Goal: Task Accomplishment & Management: Manage account settings

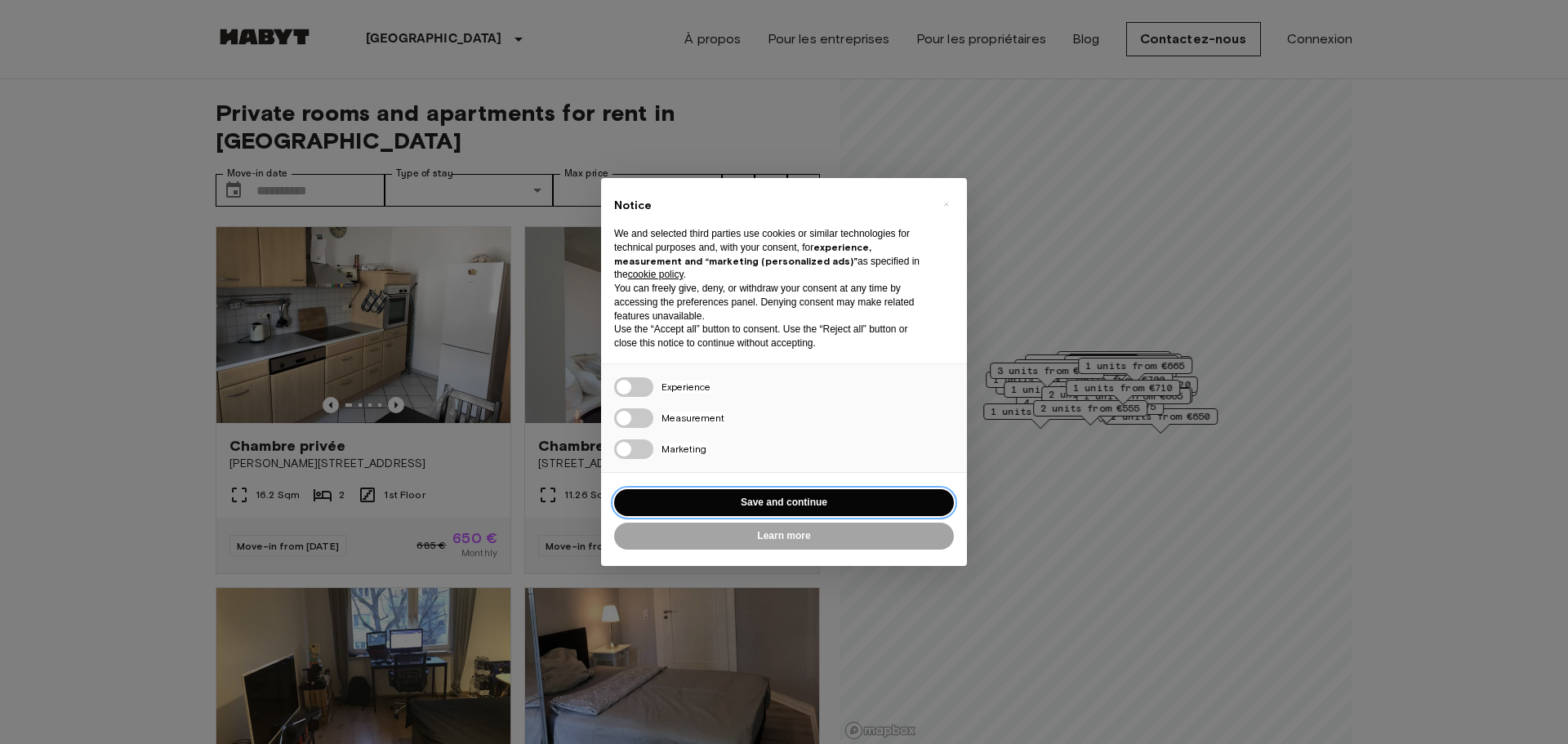
click at [850, 510] on button "Save and continue" at bounding box center [784, 502] width 339 height 27
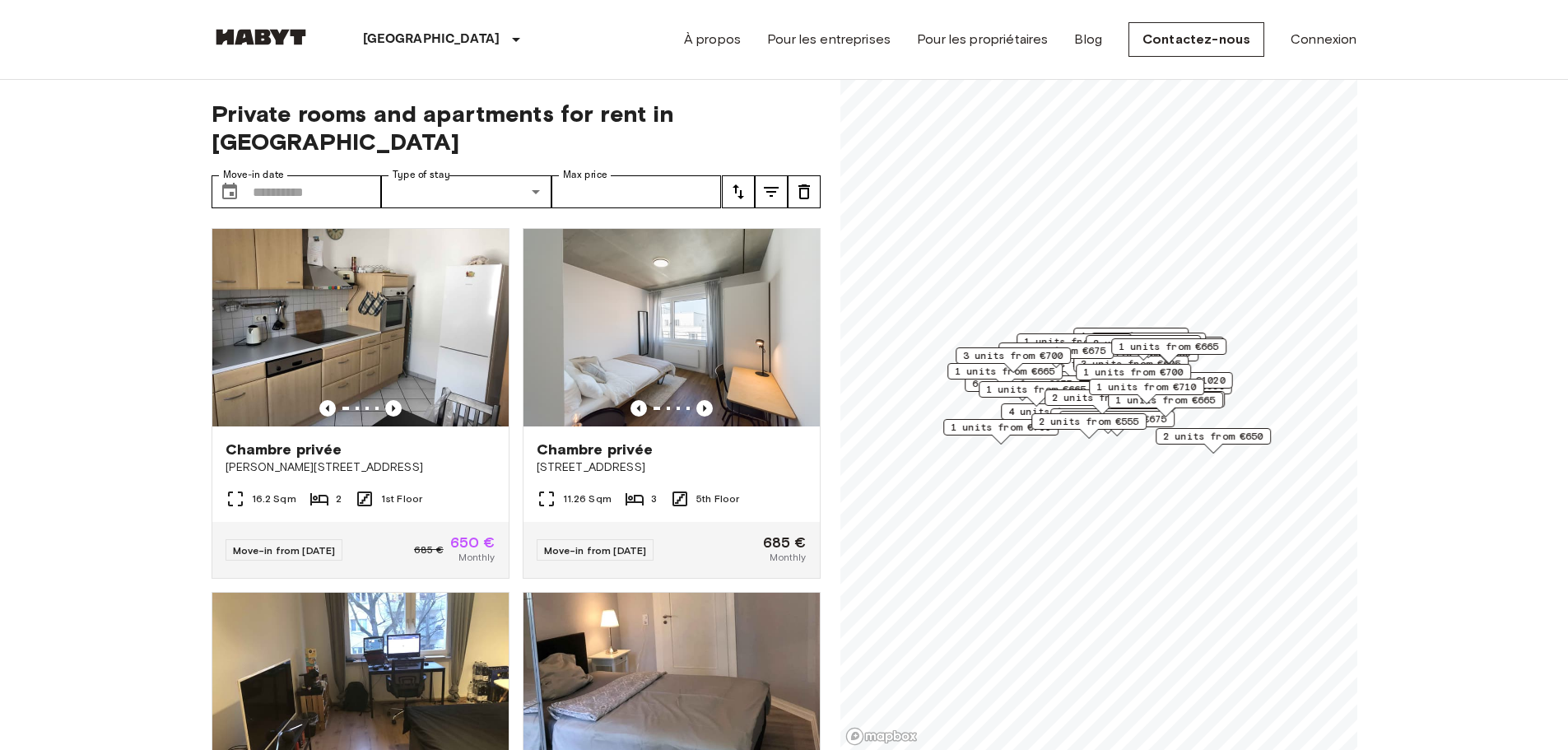
click at [1329, 50] on div "À propos Pour les entreprises Pour les propriétaires Blog Contactez-nous Connex…" at bounding box center [1020, 39] width 673 height 79
click at [1326, 39] on link "Connexion" at bounding box center [1323, 40] width 66 height 20
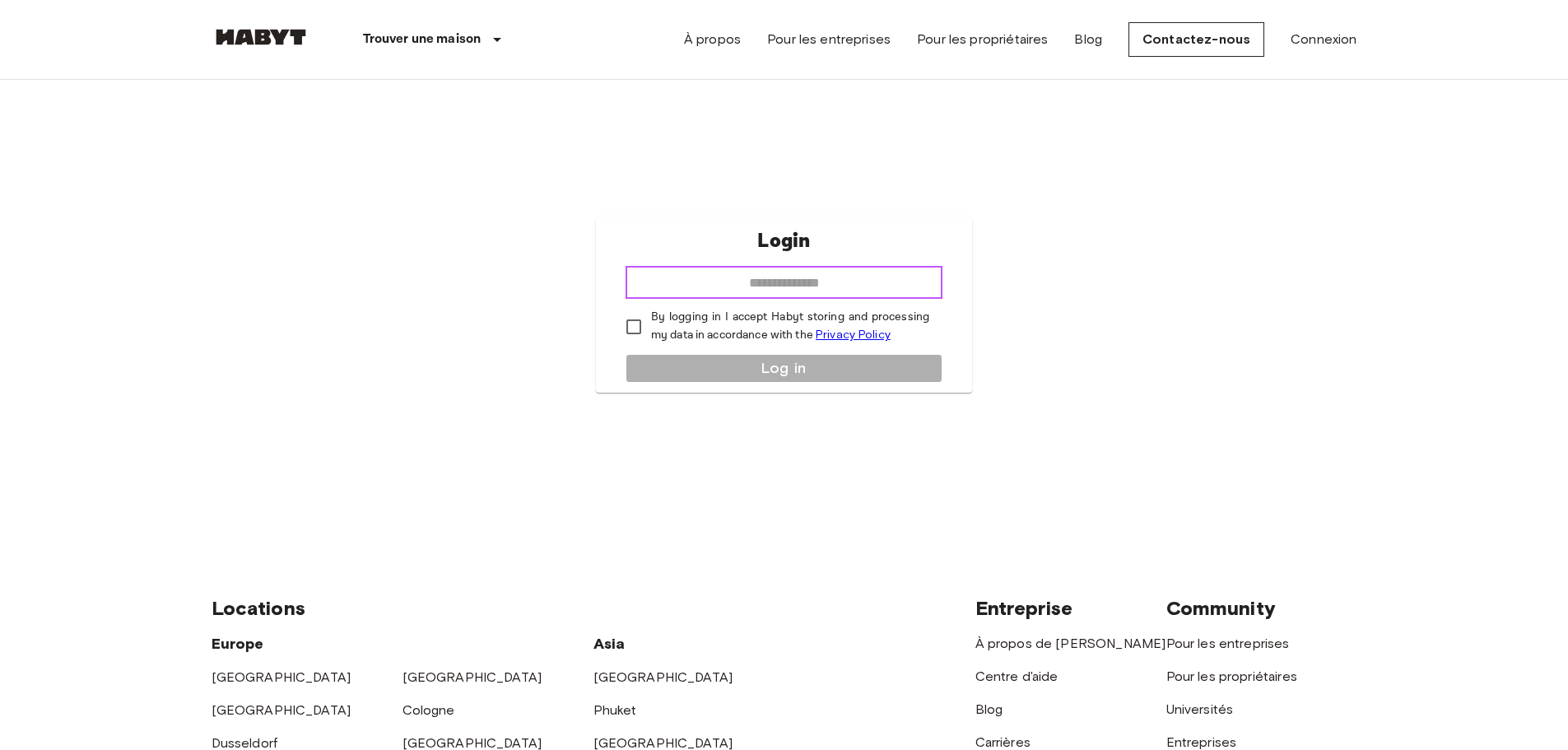
click at [801, 284] on input "email" at bounding box center [784, 281] width 317 height 33
type input "**********"
click at [808, 368] on div "**********" at bounding box center [784, 304] width 376 height 176
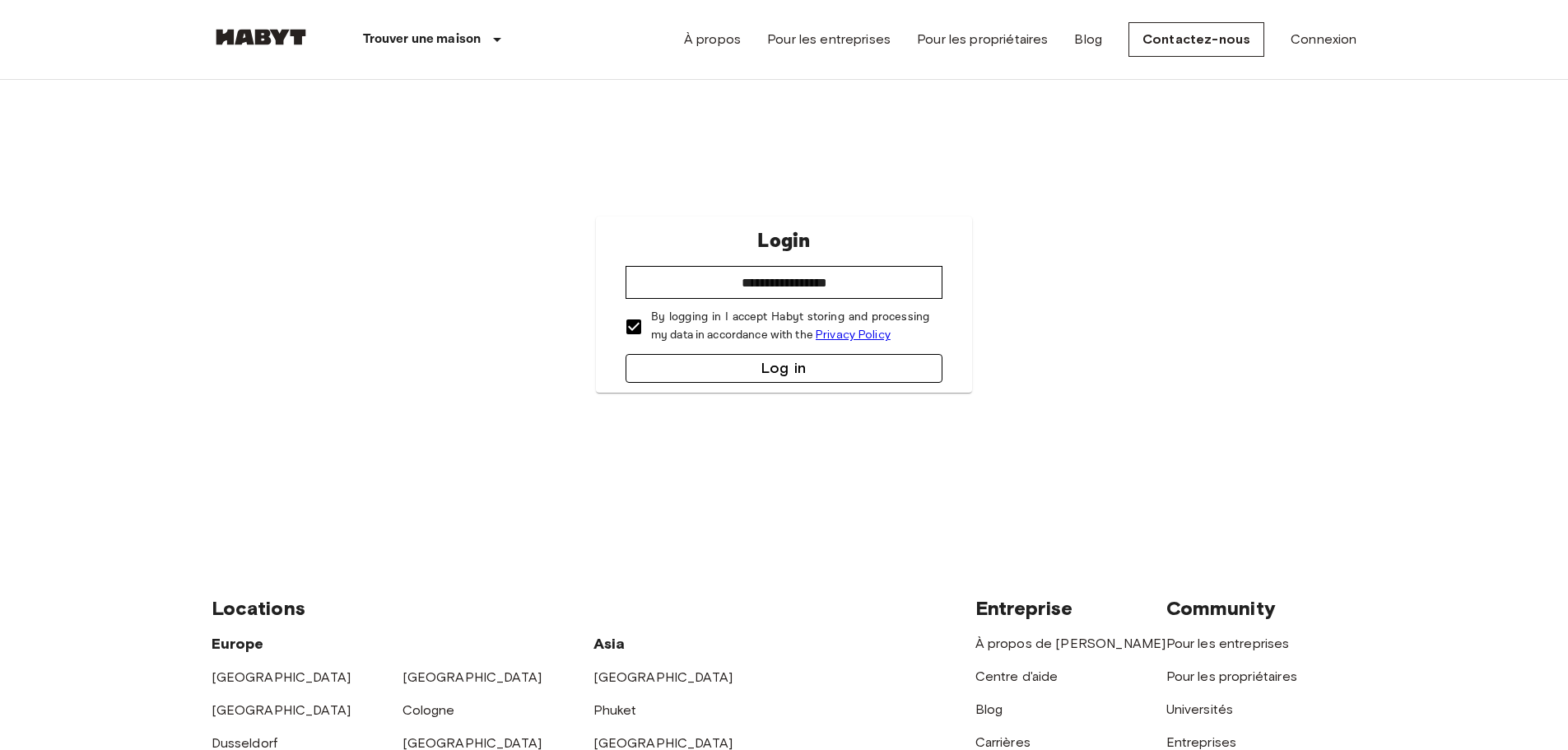
click at [696, 362] on button "Log in" at bounding box center [784, 368] width 317 height 29
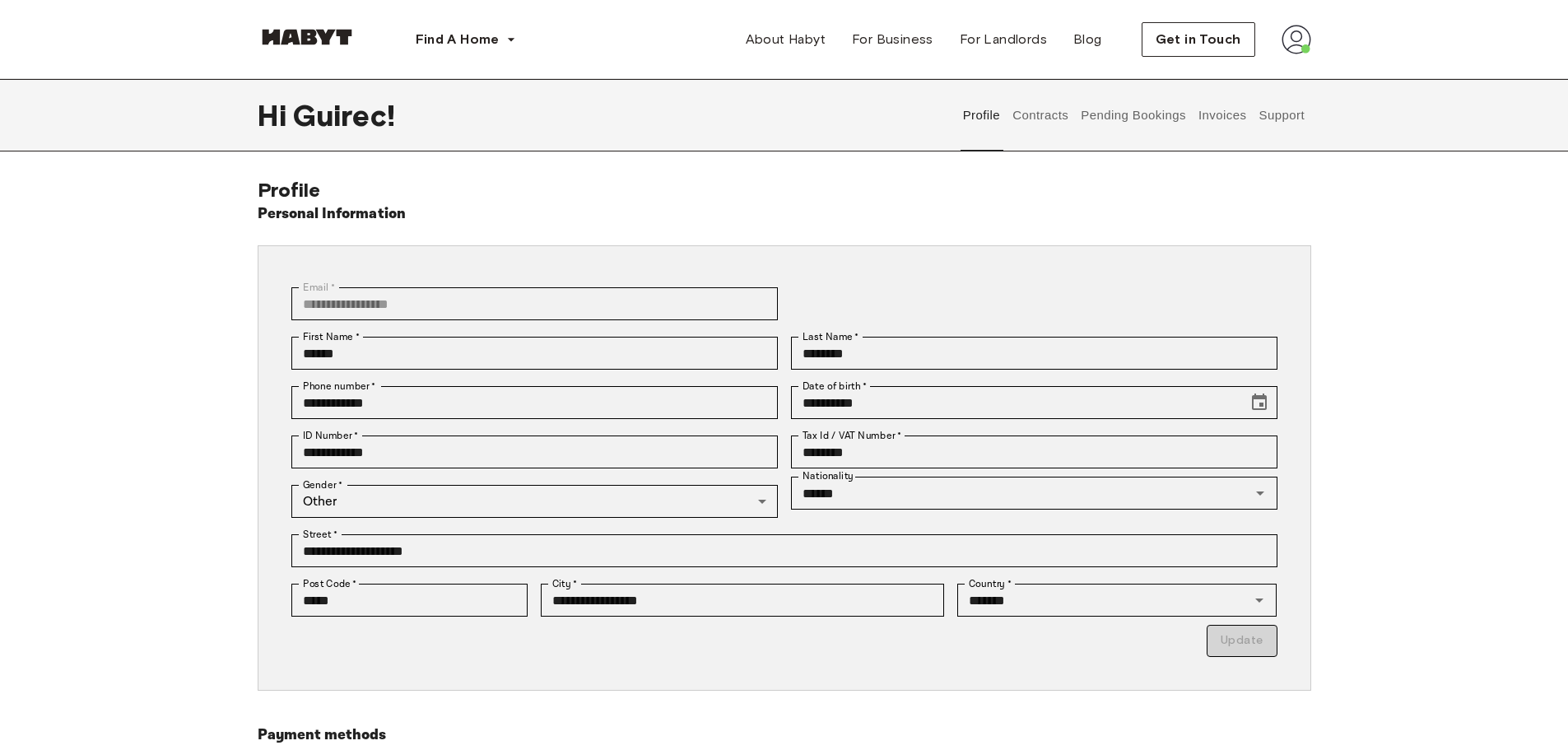
click at [1143, 115] on button "Pending Bookings" at bounding box center [1133, 114] width 109 height 73
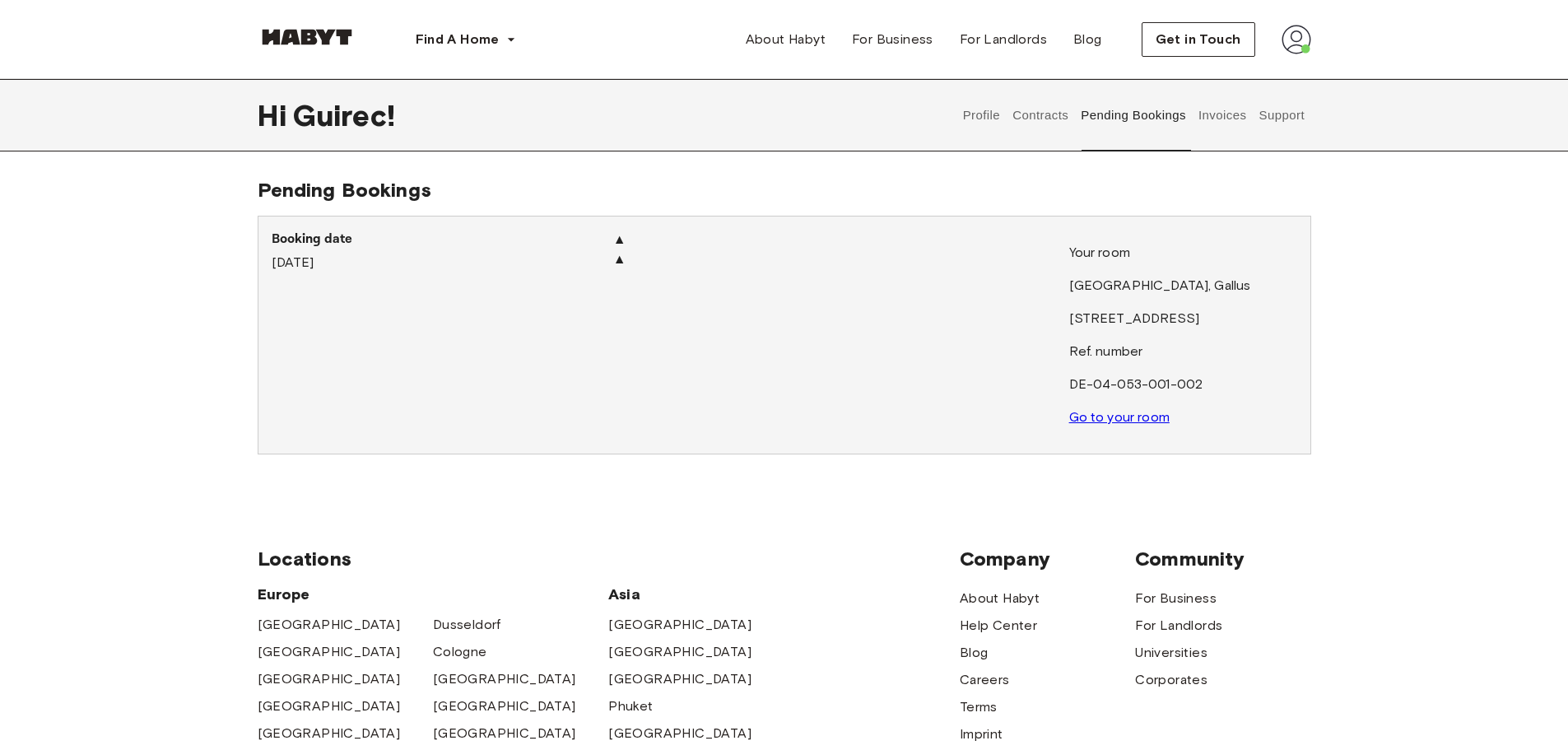
drag, startPoint x: 812, startPoint y: 314, endPoint x: 988, endPoint y: 351, distance: 179.8
click at [810, 230] on img at bounding box center [841, 230] width 456 height 0
click at [1147, 414] on link "Go to your room" at bounding box center [1119, 417] width 100 height 16
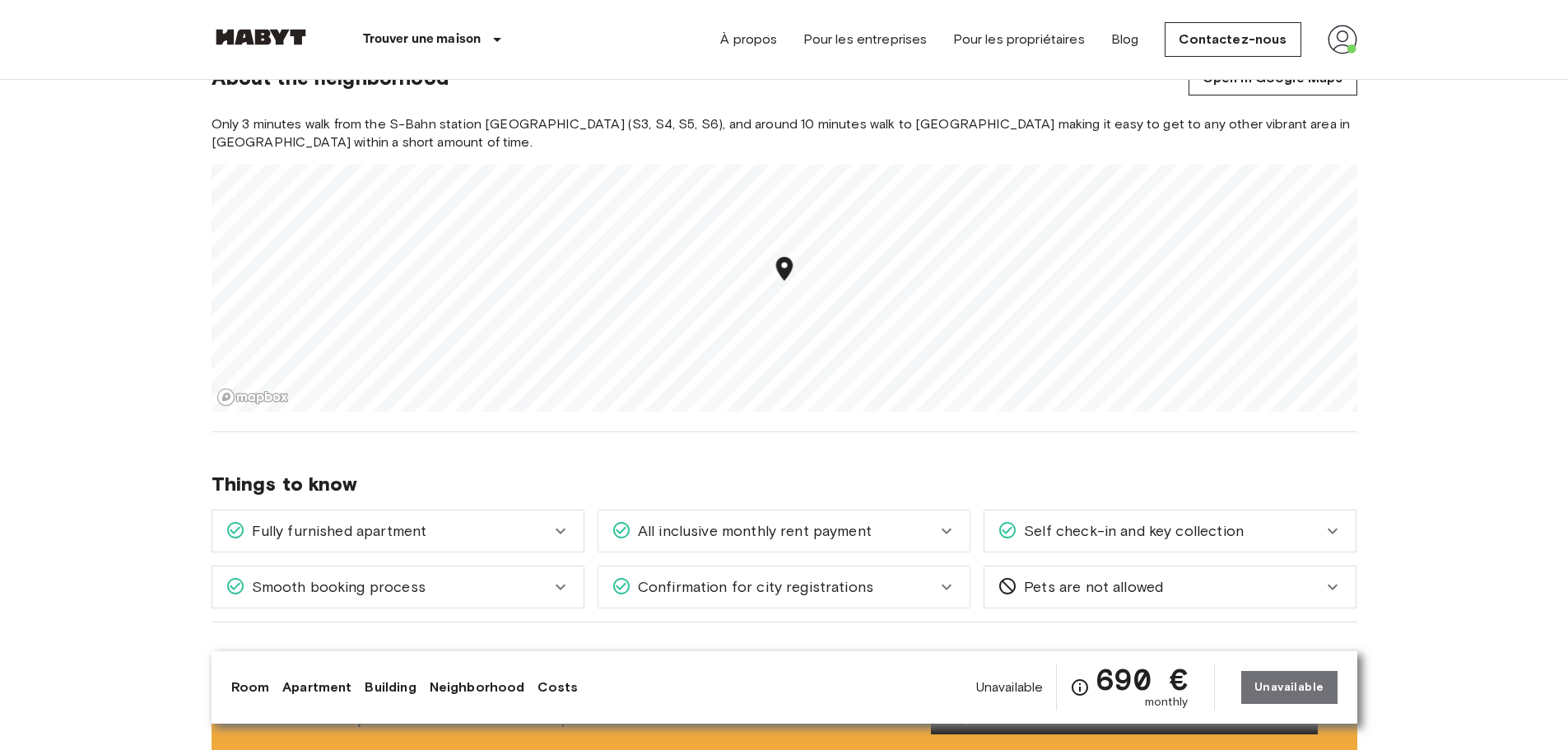
scroll to position [1341, 0]
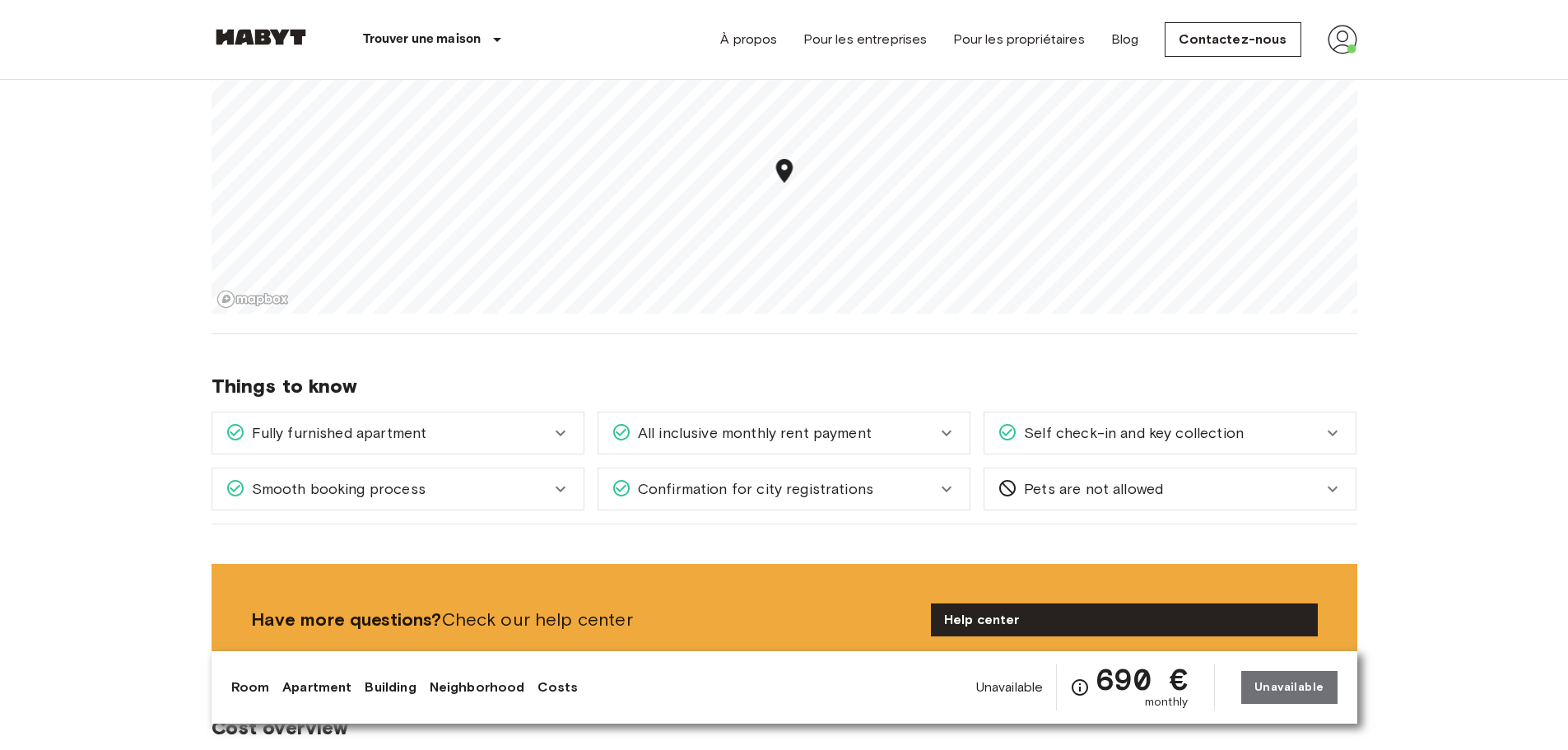
click at [1347, 435] on div "Self check-in and key collection" at bounding box center [1169, 433] width 371 height 41
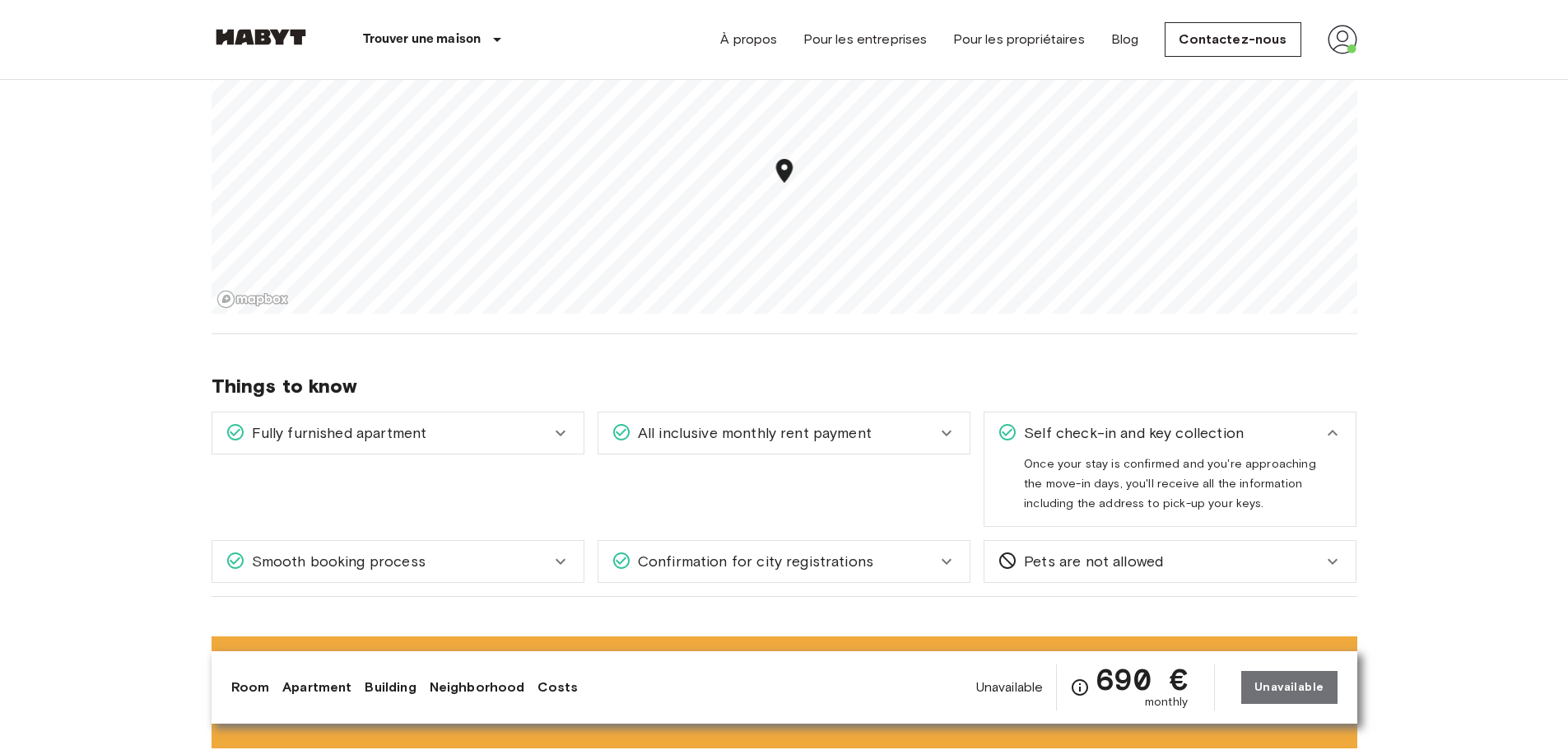
click at [599, 431] on div "All inclusive monthly rent payment" at bounding box center [784, 433] width 371 height 41
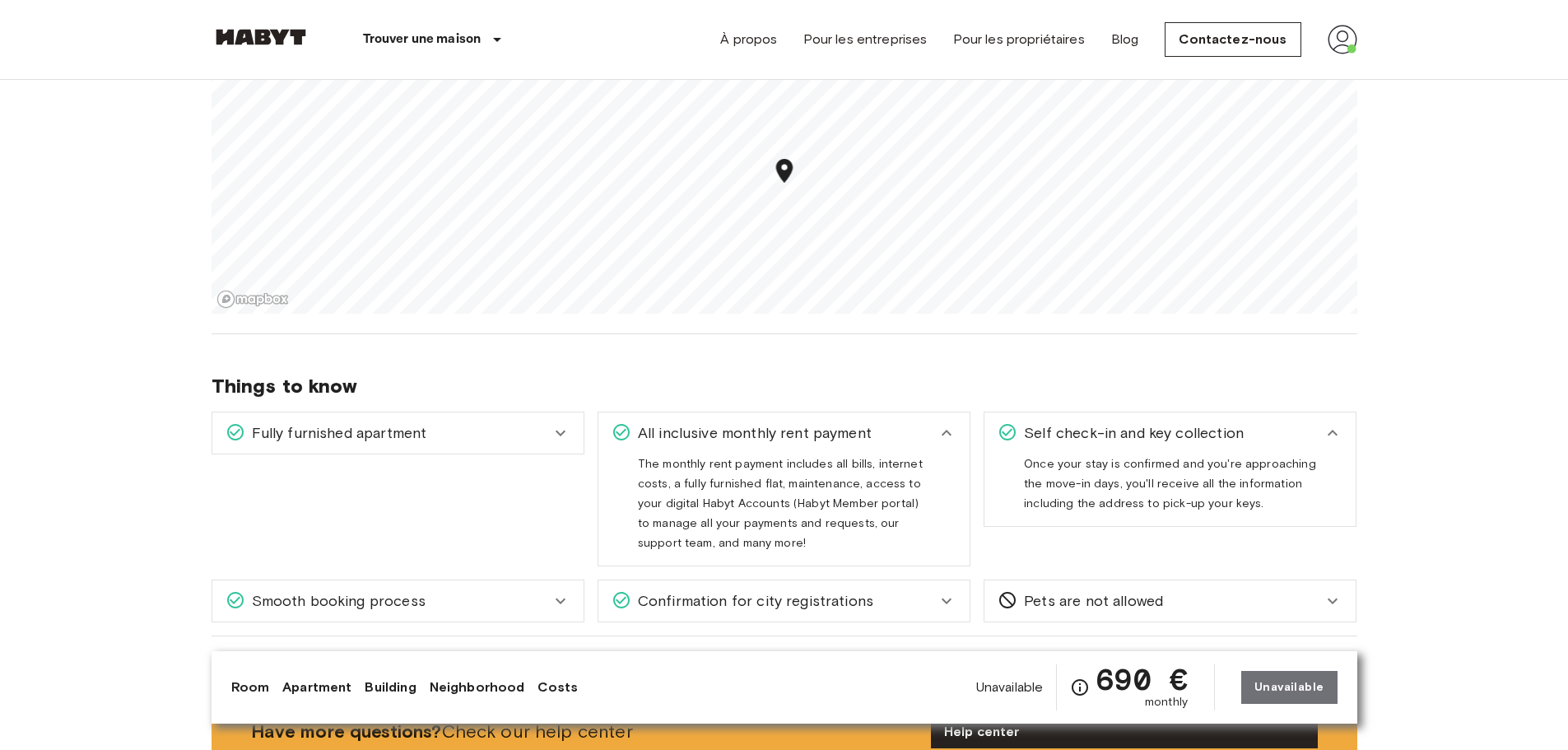
click at [555, 429] on icon at bounding box center [561, 433] width 20 height 20
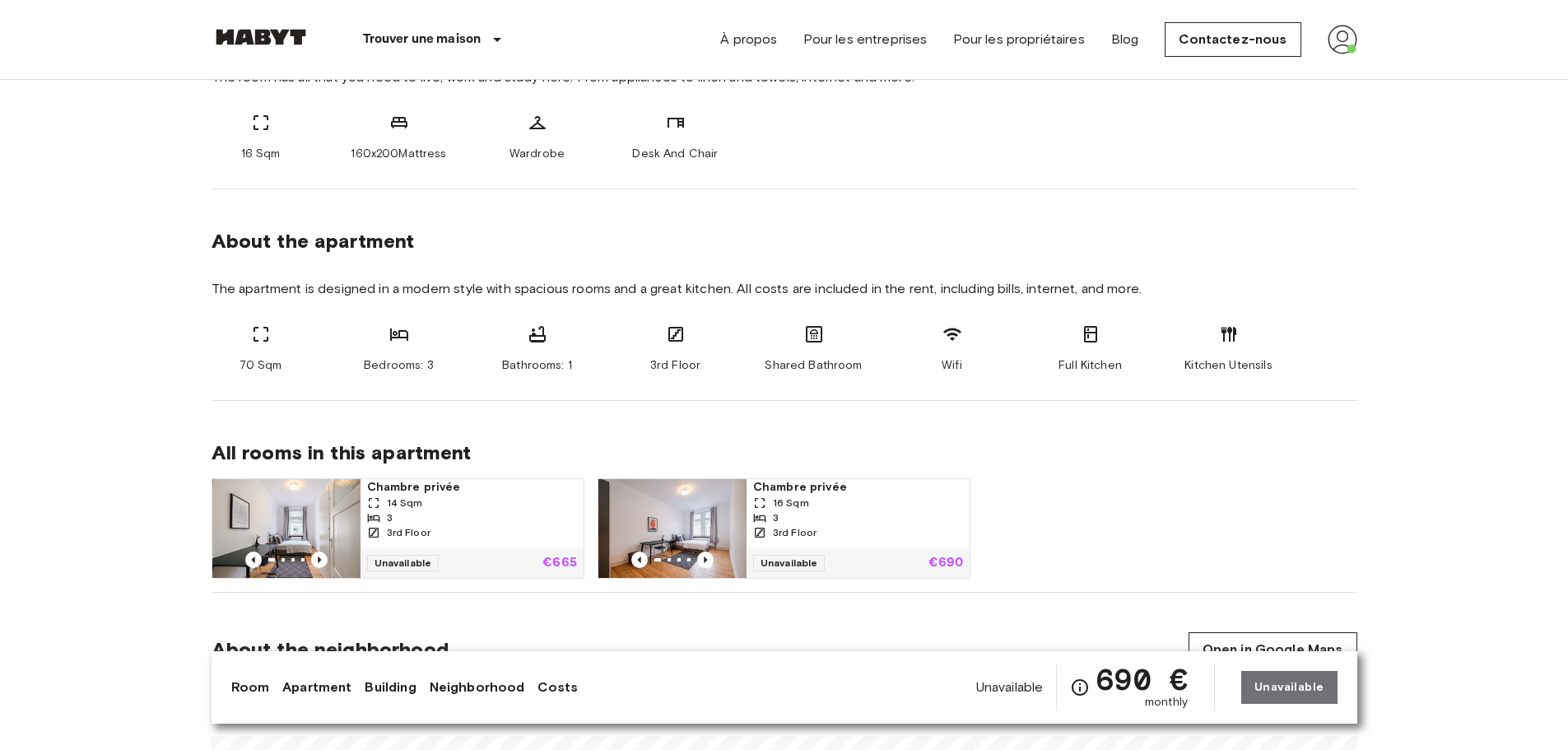
scroll to position [0, 0]
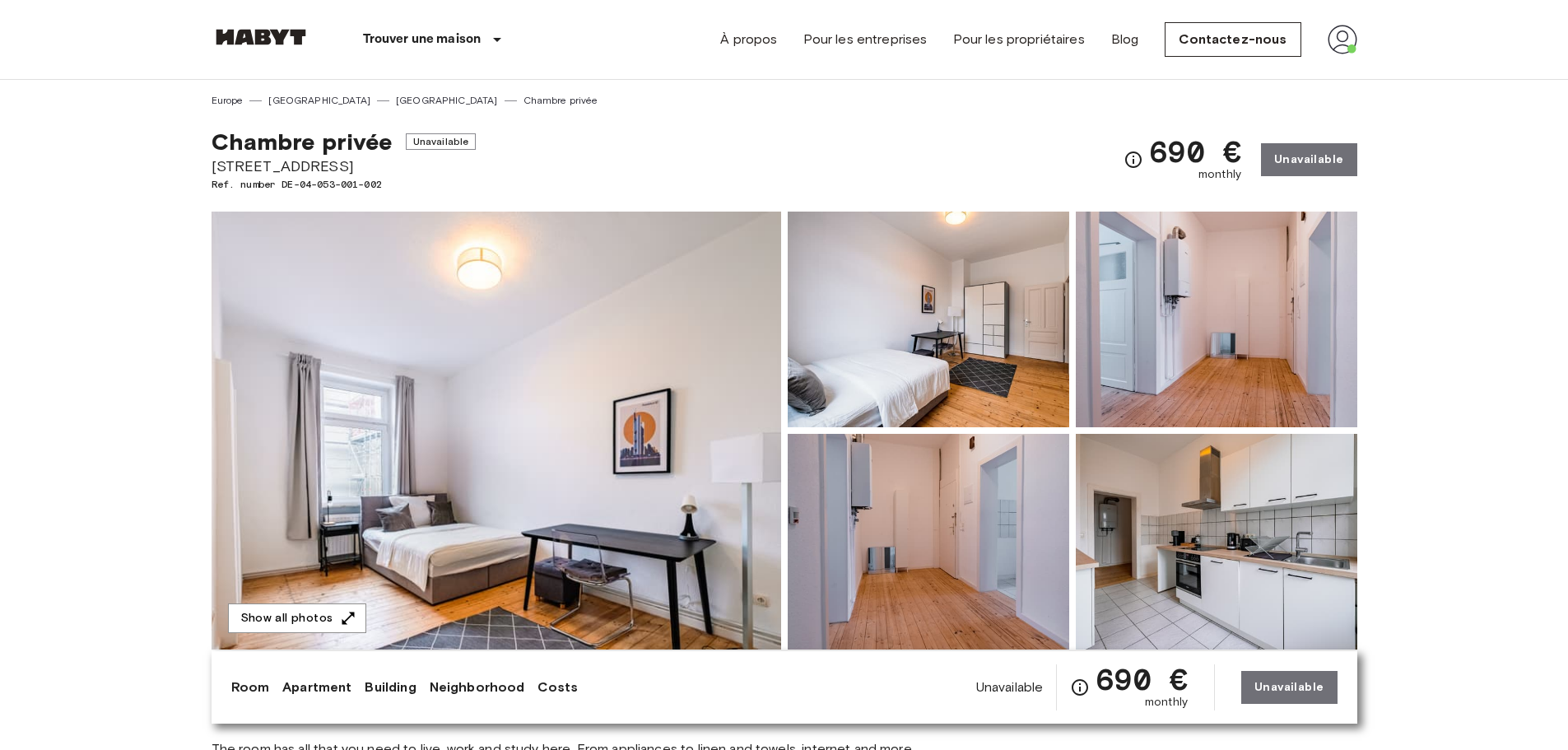
click at [1348, 41] on img at bounding box center [1342, 40] width 30 height 30
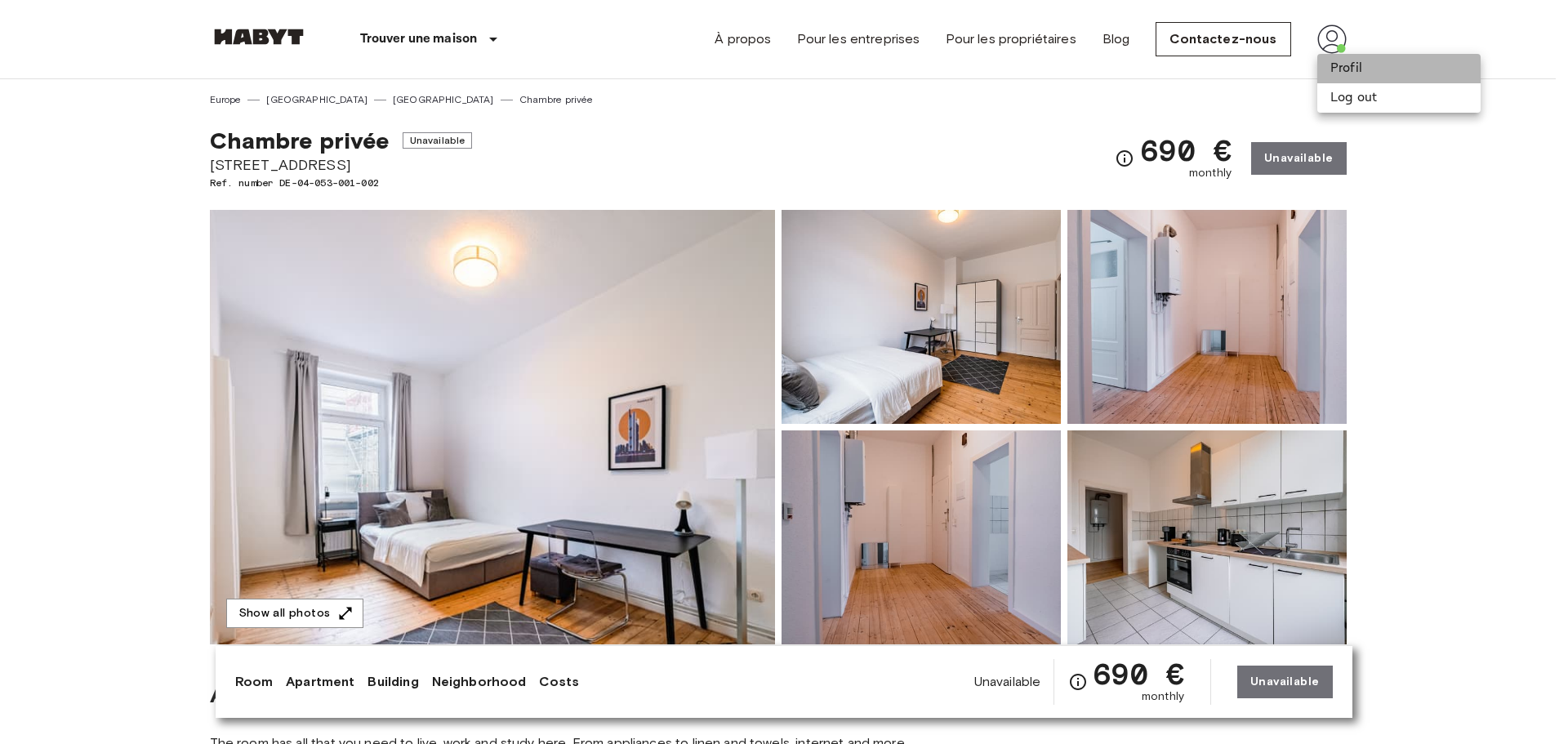
click at [1353, 74] on li "Profil" at bounding box center [1399, 69] width 164 height 30
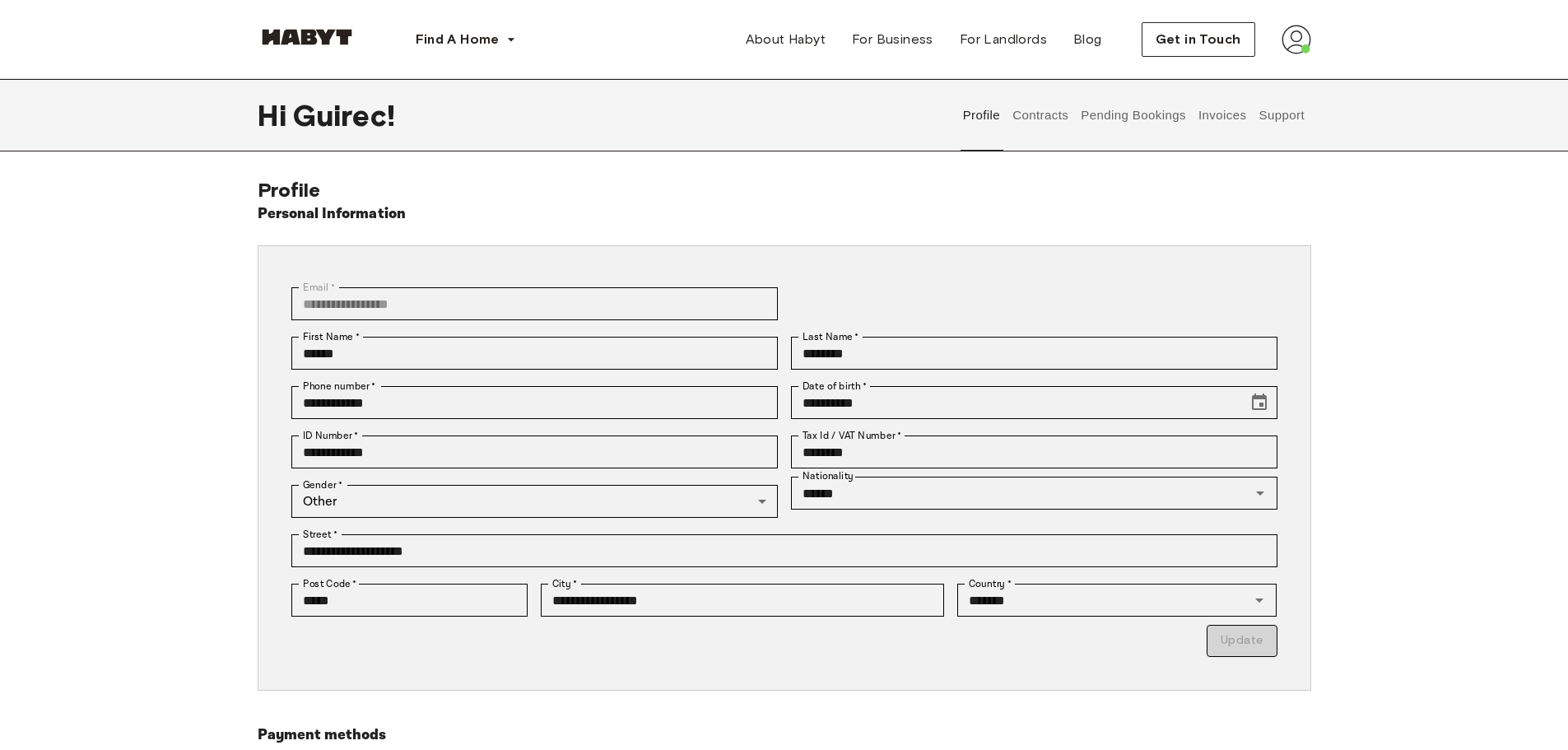
click at [1025, 117] on button "Contracts" at bounding box center [1041, 114] width 60 height 73
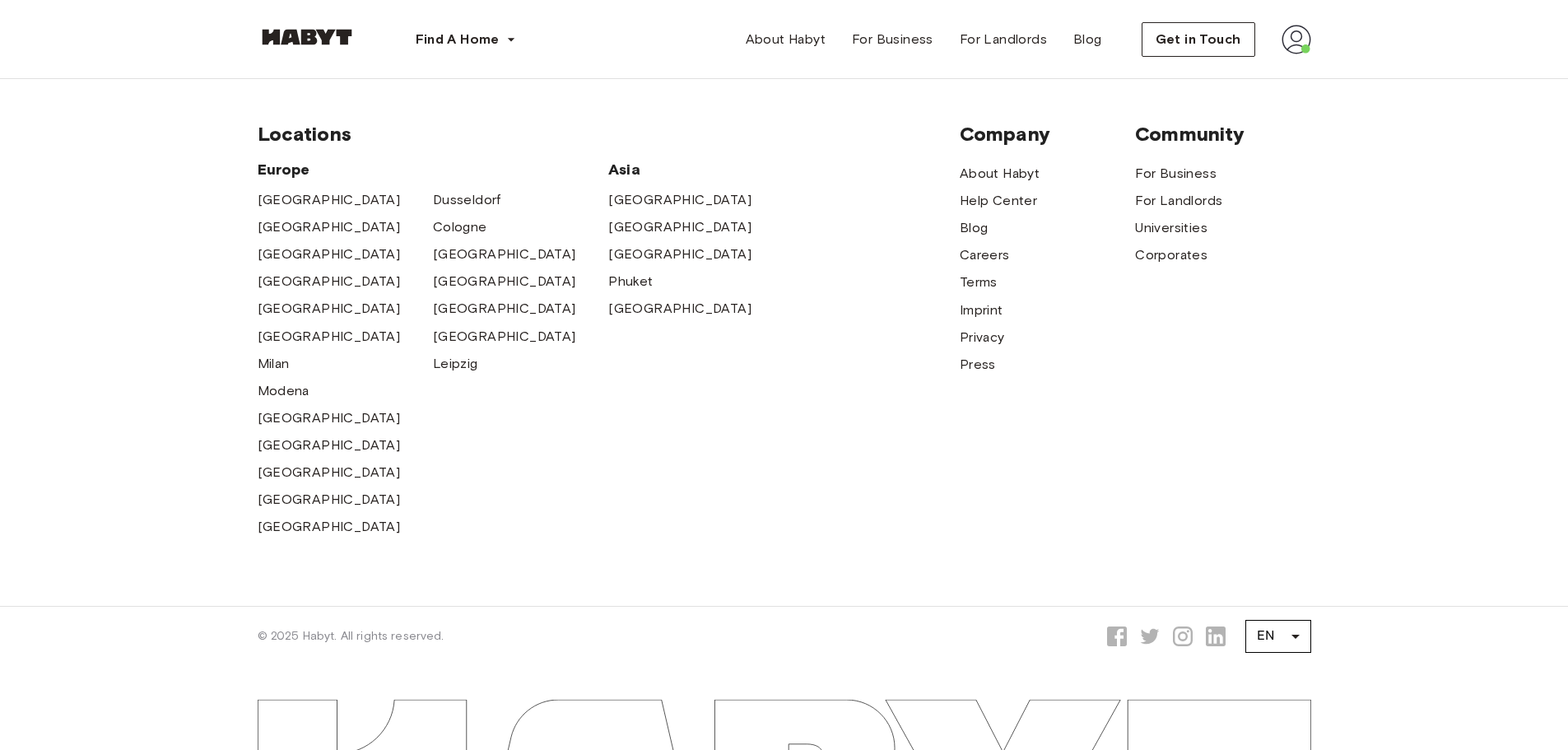
scroll to position [1470, 0]
